Goal: Check status

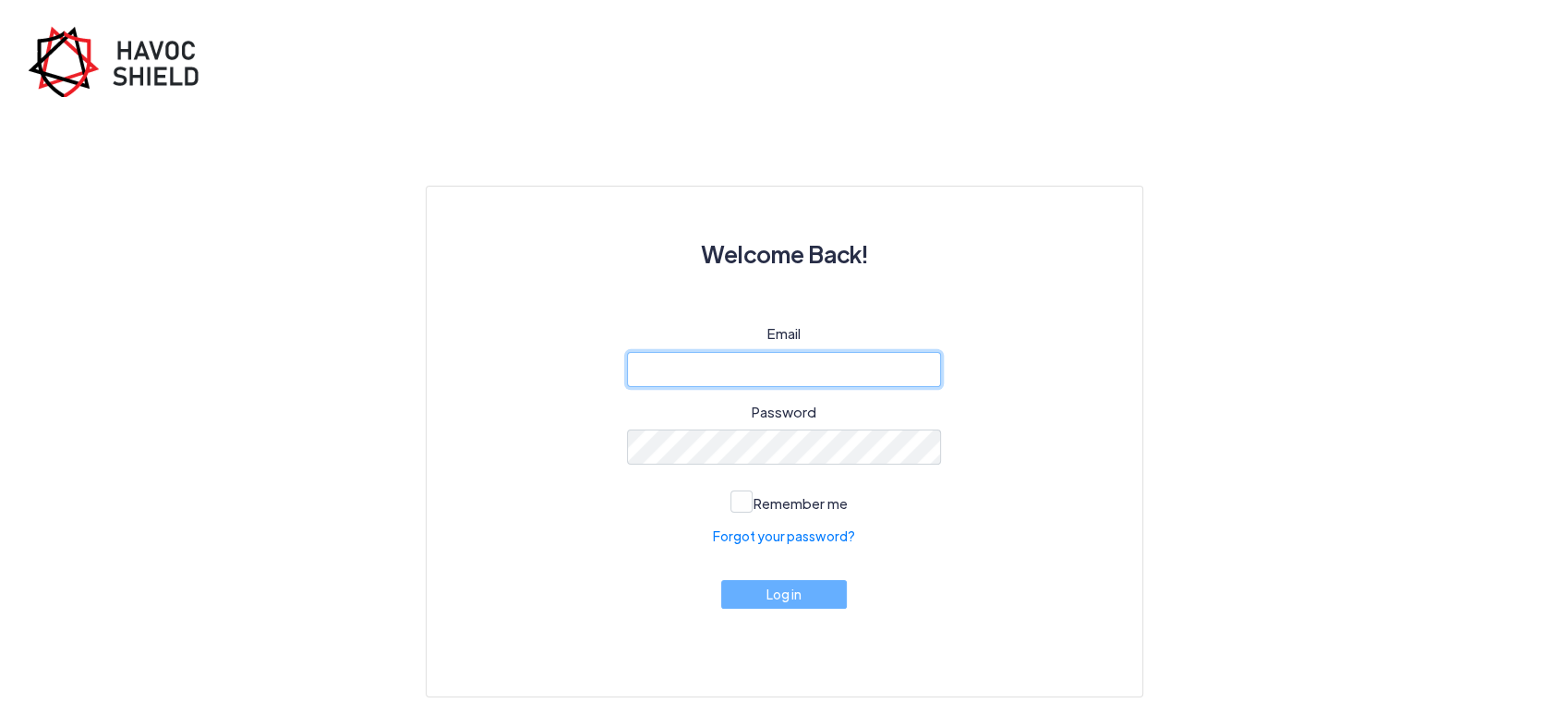
type input "[PERSON_NAME][EMAIL_ADDRESS][DOMAIN_NAME]"
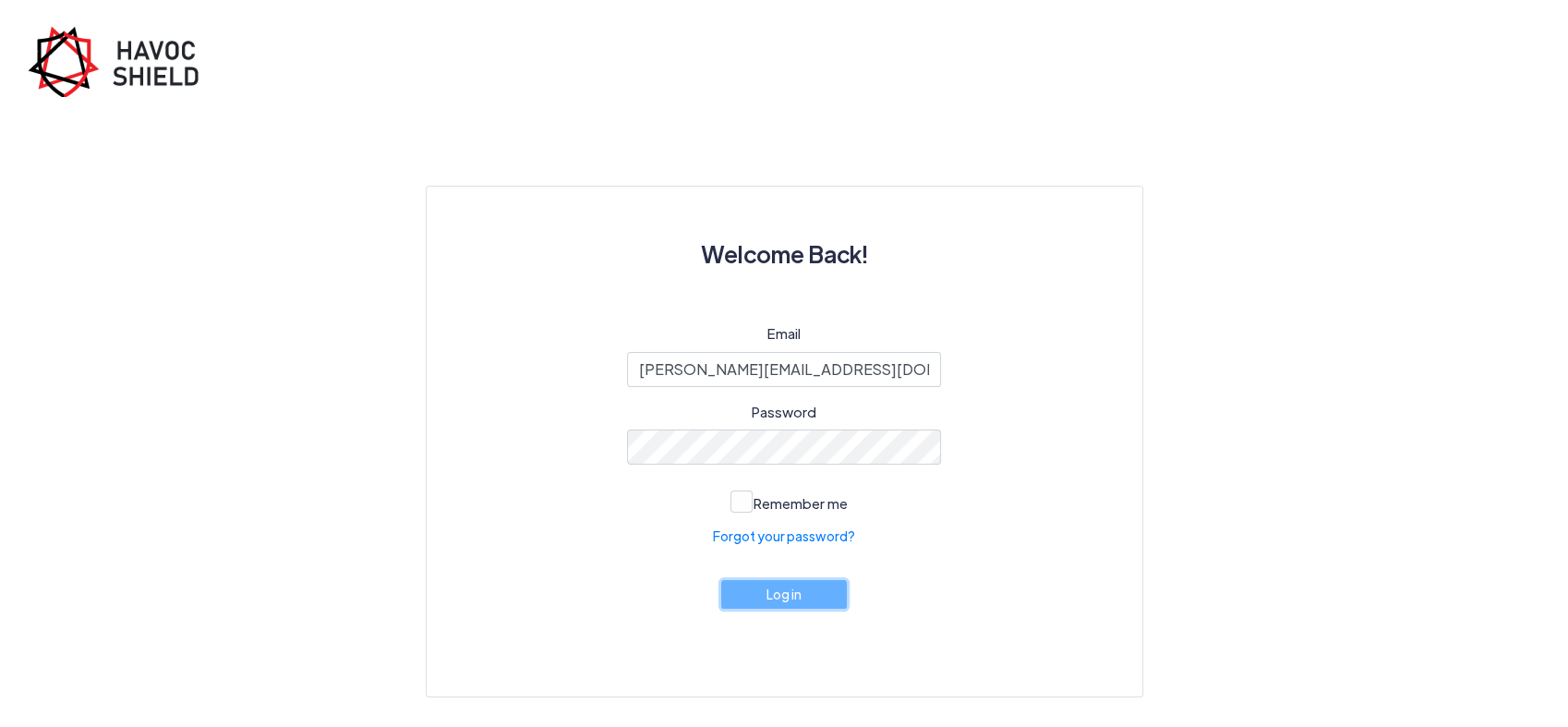
click at [806, 608] on button "Log in" at bounding box center [784, 594] width 126 height 28
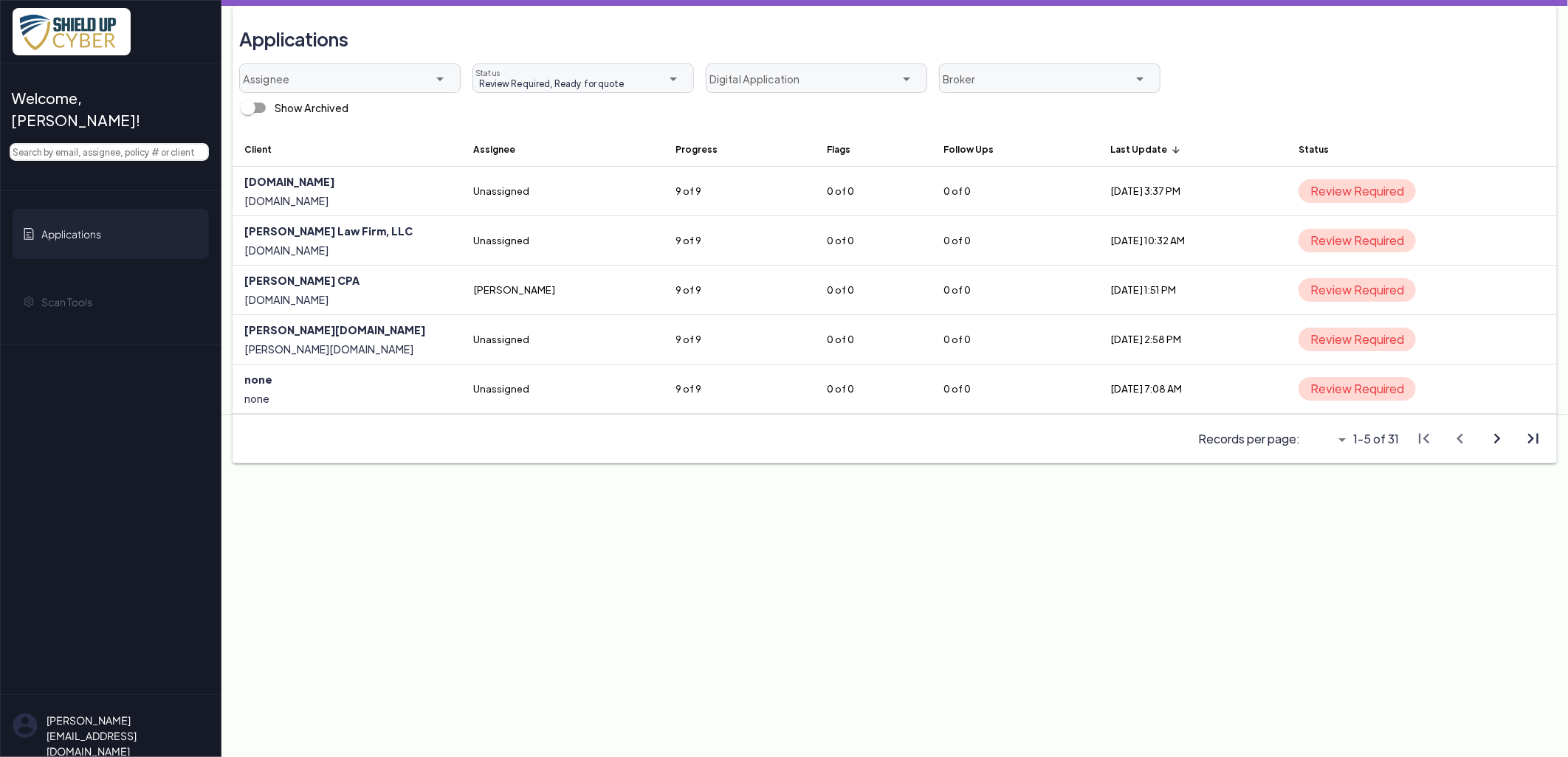
click at [1099, 150] on th "Last Update arrow_upward" at bounding box center [1193, 149] width 188 height 35
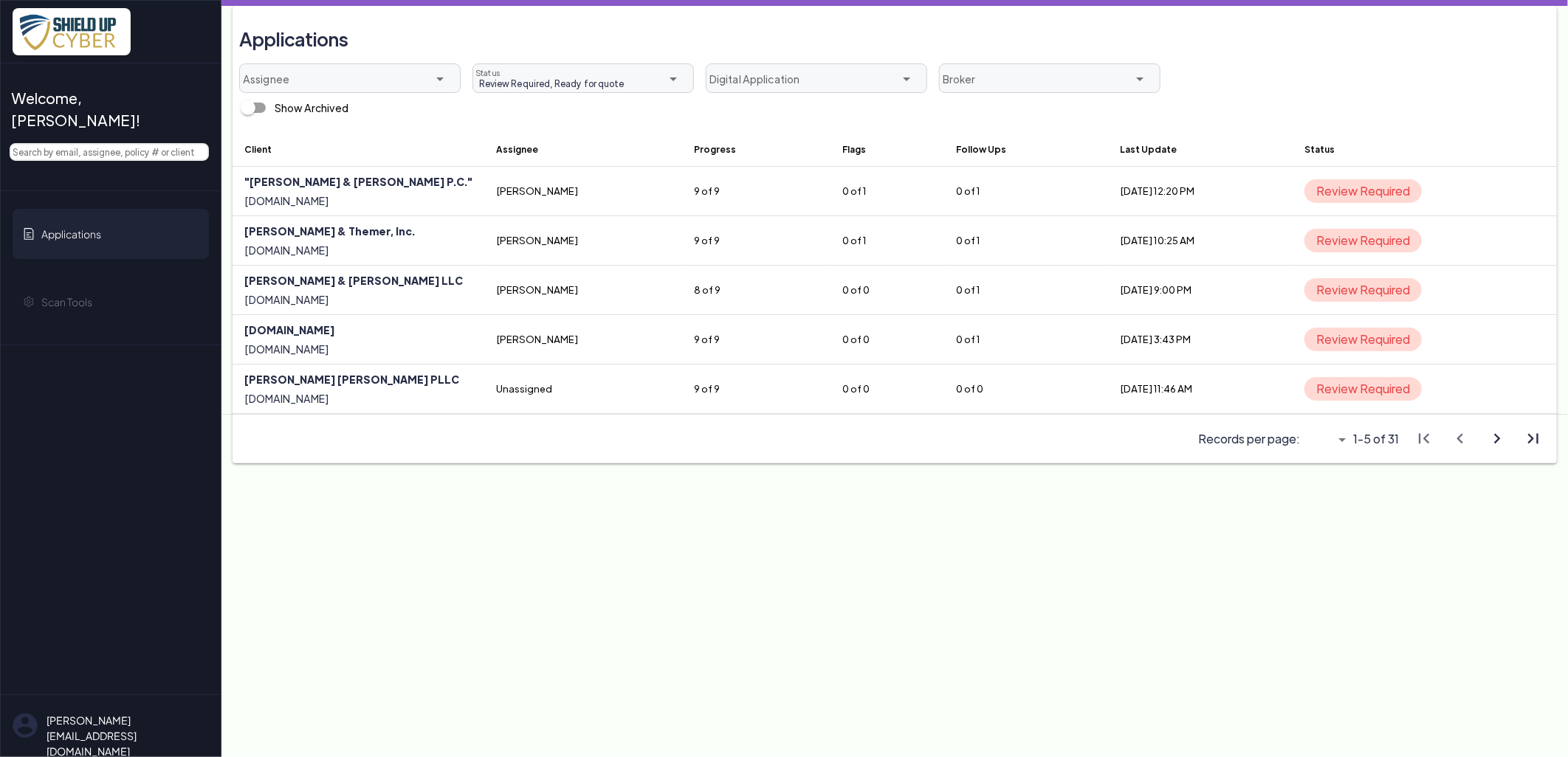
click at [1253, 449] on div "Records per page: 5 5 arrow_drop_down" at bounding box center [1275, 439] width 155 height 43
click at [1253, 442] on icon "arrow_drop_down" at bounding box center [1342, 439] width 17 height 17
click at [1253, 530] on div "All" at bounding box center [1318, 522] width 51 height 23
type input "All"
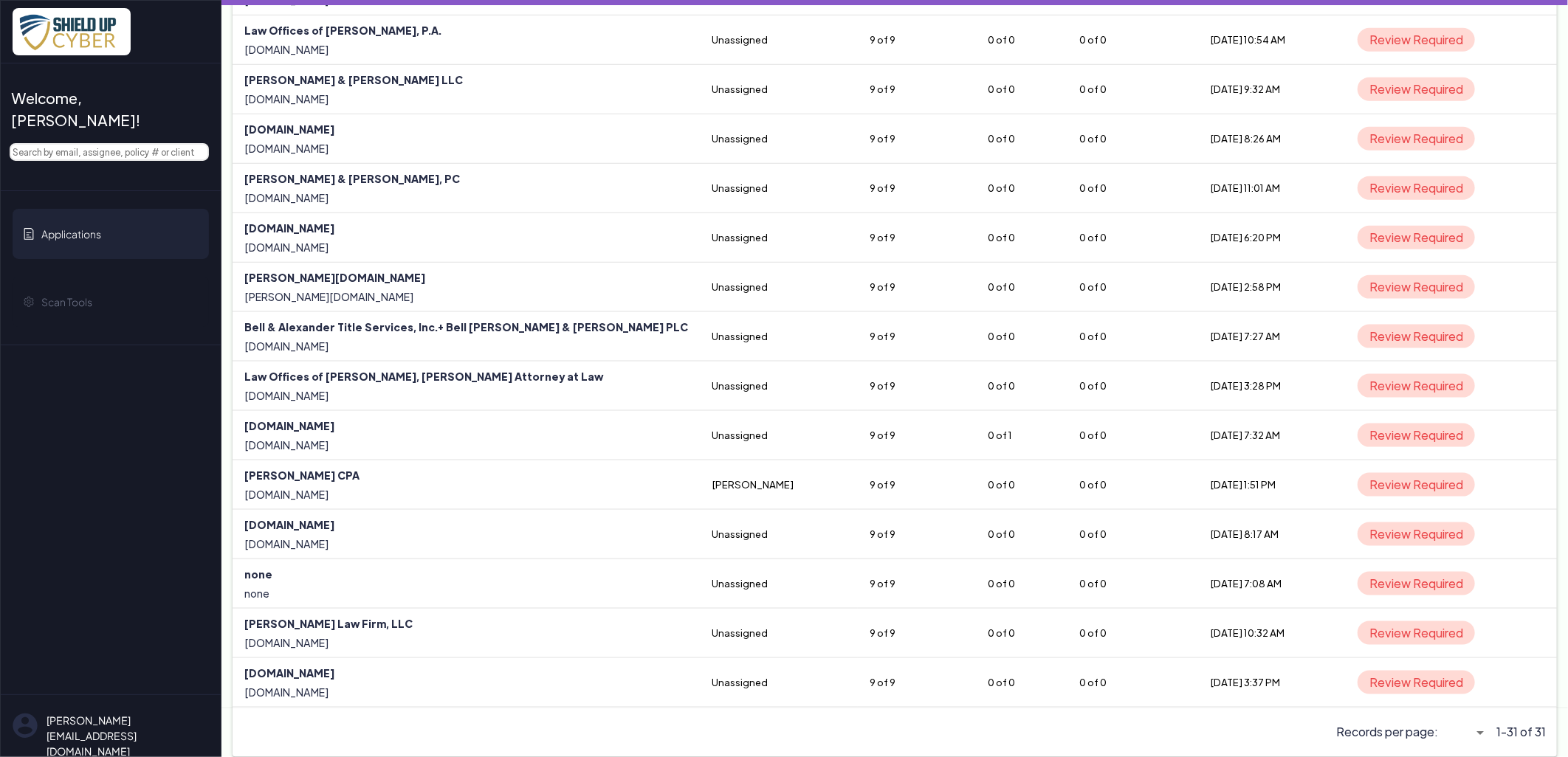
scroll to position [992, 0]
